Goal: Information Seeking & Learning: Learn about a topic

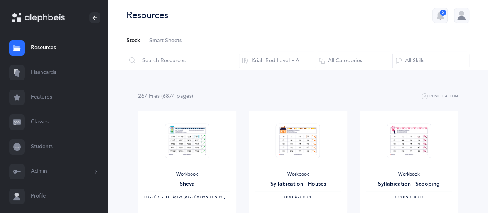
click at [242, 4] on div "Resources 6" at bounding box center [298, 15] width 380 height 31
click at [48, 121] on link "Classes" at bounding box center [54, 122] width 108 height 25
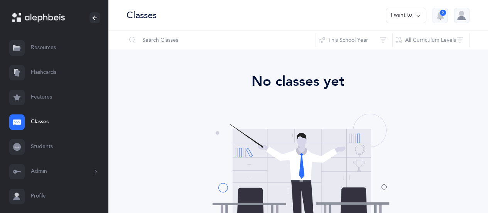
click at [54, 47] on link "Resources" at bounding box center [54, 47] width 108 height 25
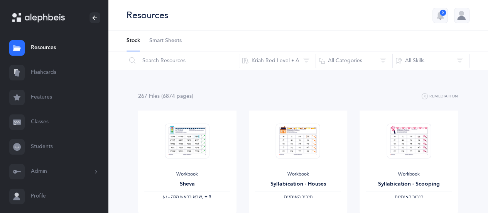
click at [48, 75] on link "Flashcards" at bounding box center [54, 72] width 108 height 25
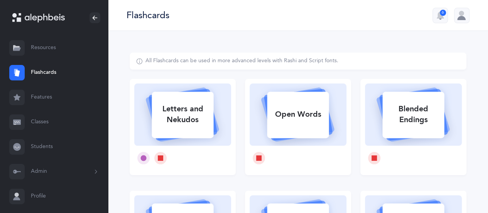
click at [52, 51] on link "Resources" at bounding box center [54, 47] width 108 height 25
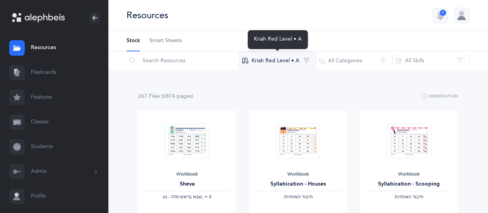
click at [273, 59] on button "Kriah Red Level • A" at bounding box center [277, 60] width 77 height 19
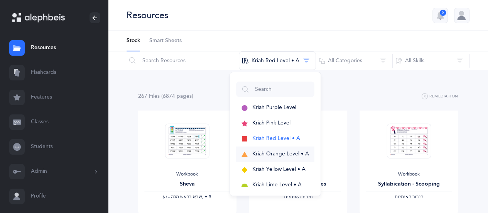
click at [263, 149] on button "Kriah Orange Level • A" at bounding box center [275, 153] width 78 height 15
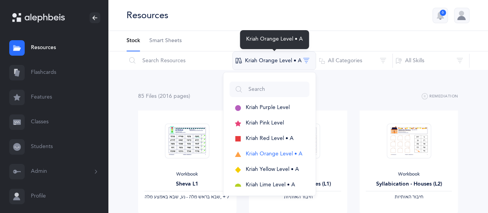
click at [304, 61] on button "Kriah Orange Level • A" at bounding box center [274, 60] width 84 height 19
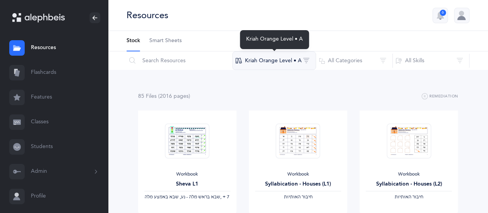
click at [304, 61] on button "Kriah Orange Level • A" at bounding box center [274, 60] width 84 height 19
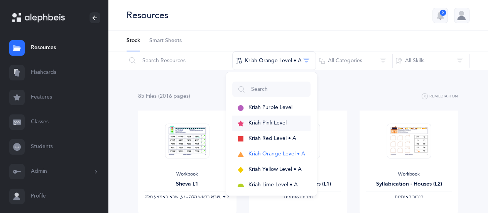
click at [258, 120] on span "Kriah Pink Level" at bounding box center [267, 123] width 38 height 6
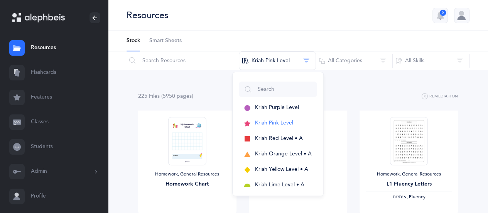
click at [396, 10] on div "Resources 6" at bounding box center [298, 15] width 380 height 31
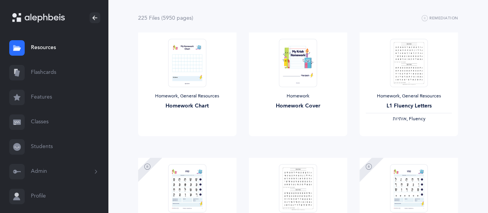
scroll to position [145, 0]
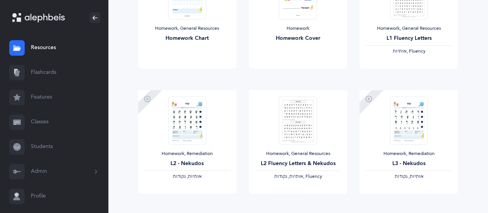
drag, startPoint x: 486, startPoint y: 66, endPoint x: 493, endPoint y: 71, distance: 8.5
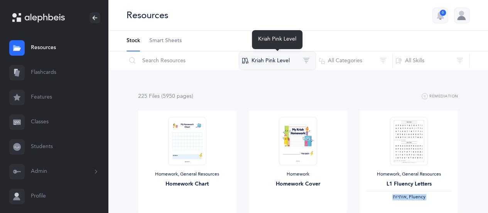
click at [304, 55] on button "Kriah Pink Level" at bounding box center [277, 60] width 77 height 19
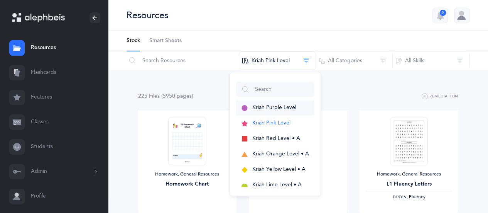
click at [267, 110] on button "Kriah Purple Level" at bounding box center [275, 107] width 78 height 15
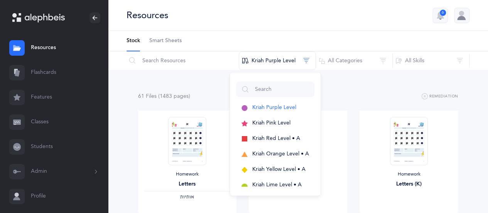
click at [374, 21] on div "Resources 6" at bounding box center [298, 15] width 380 height 31
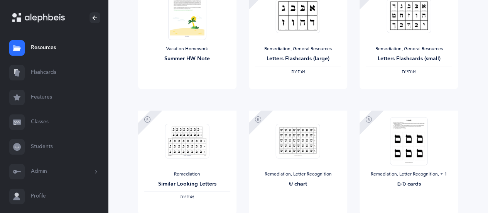
scroll to position [393, 0]
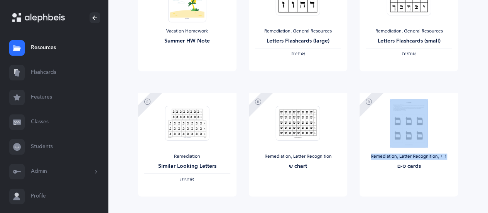
drag, startPoint x: 487, startPoint y: 99, endPoint x: 481, endPoint y: 147, distance: 48.2
click at [481, 147] on div "61 File s (1483 page s ) Remediation Homework Letters ‫אותיות‬ View Homework Ho…" at bounding box center [298, 101] width 380 height 849
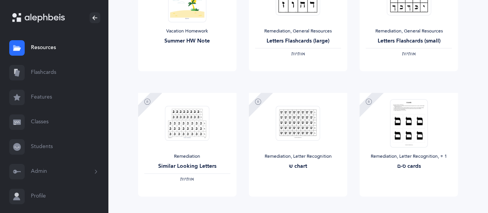
click at [484, 56] on div "61 File s (1483 page s ) Remediation Homework Letters ‫אותיות‬ View Homework Ho…" at bounding box center [298, 101] width 380 height 849
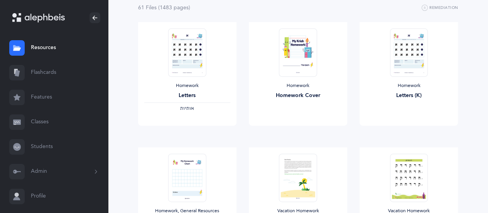
scroll to position [73, 0]
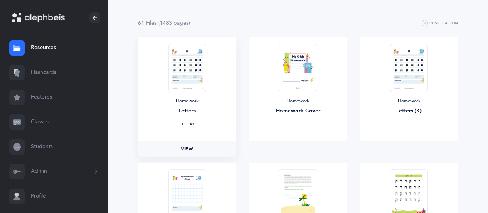
click at [181, 147] on span "View" at bounding box center [187, 148] width 12 height 7
click at [414, 150] on span "View" at bounding box center [409, 148] width 12 height 7
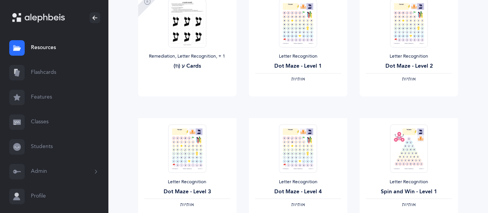
scroll to position [706, 0]
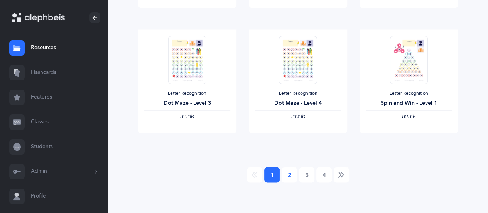
click at [287, 175] on link "2" at bounding box center [289, 174] width 15 height 15
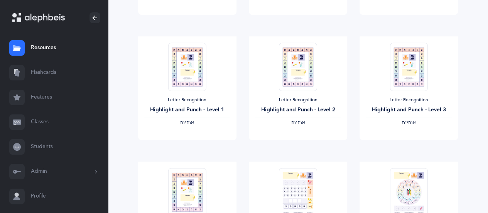
scroll to position [188, 0]
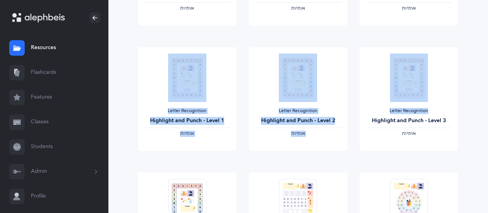
drag, startPoint x: 488, startPoint y: 68, endPoint x: 488, endPoint y: 27, distance: 41.7
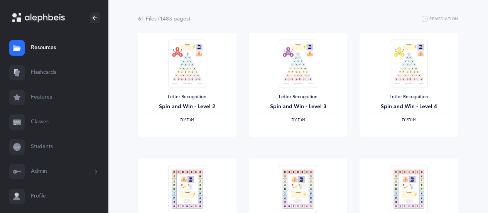
scroll to position [0, 0]
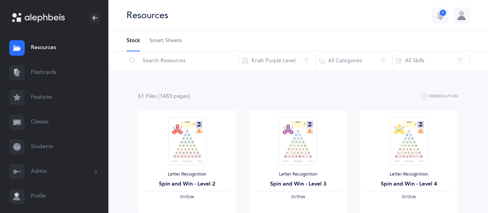
click at [54, 45] on link "Resources" at bounding box center [54, 47] width 108 height 25
click at [47, 93] on link "Features" at bounding box center [54, 97] width 108 height 25
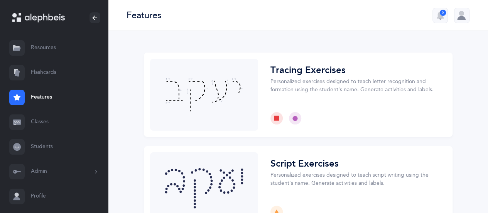
click at [35, 44] on link "Resources" at bounding box center [54, 47] width 108 height 25
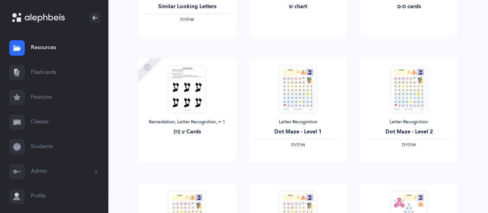
scroll to position [546, 0]
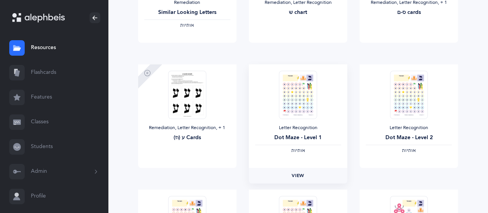
click at [292, 173] on span "View" at bounding box center [298, 175] width 12 height 7
